Goal: Information Seeking & Learning: Stay updated

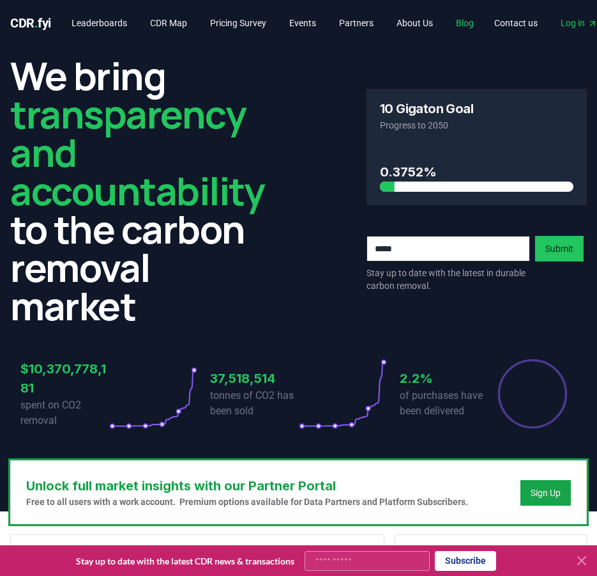
click at [476, 16] on link "Blog" at bounding box center [465, 23] width 38 height 23
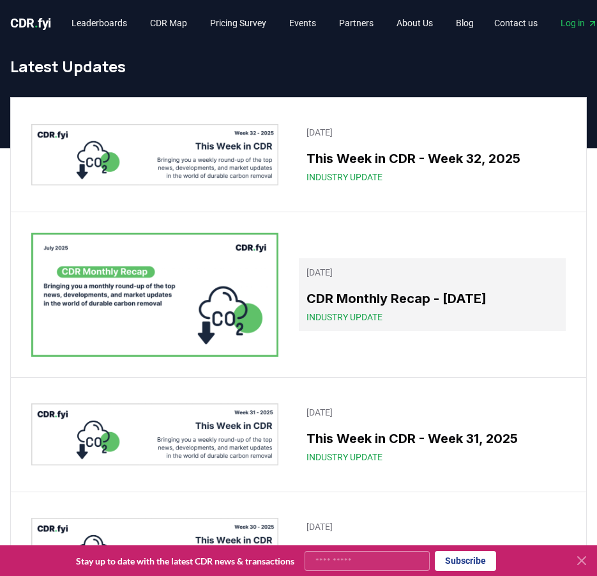
click at [447, 305] on h3 "CDR Monthly Recap - [DATE]" at bounding box center [433, 298] width 252 height 19
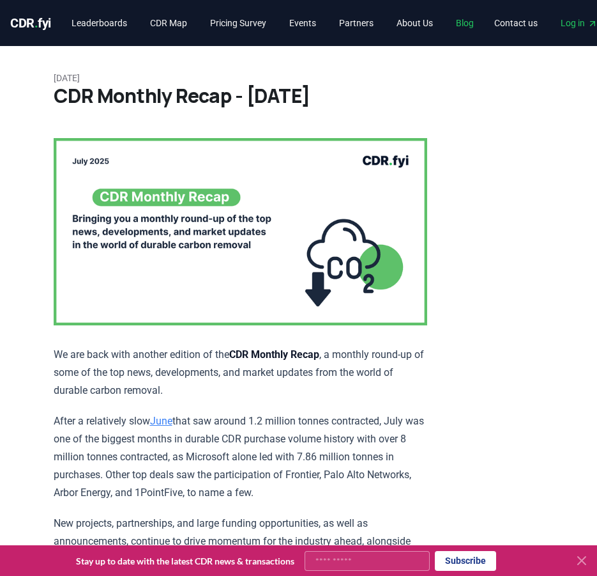
click at [484, 19] on link "Blog" at bounding box center [465, 23] width 38 height 23
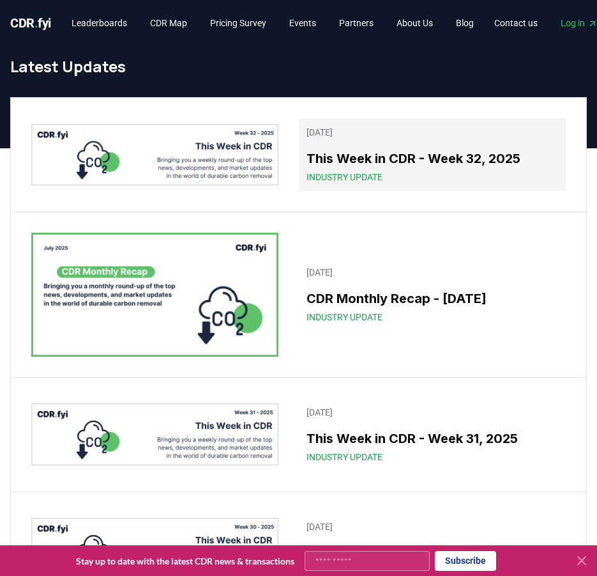
click at [417, 175] on div "Industry Update" at bounding box center [433, 177] width 252 height 13
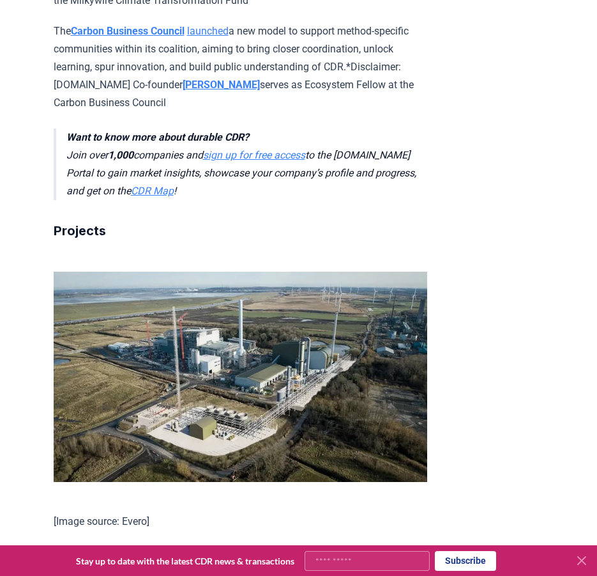
scroll to position [1274, 0]
